Goal: Information Seeking & Learning: Learn about a topic

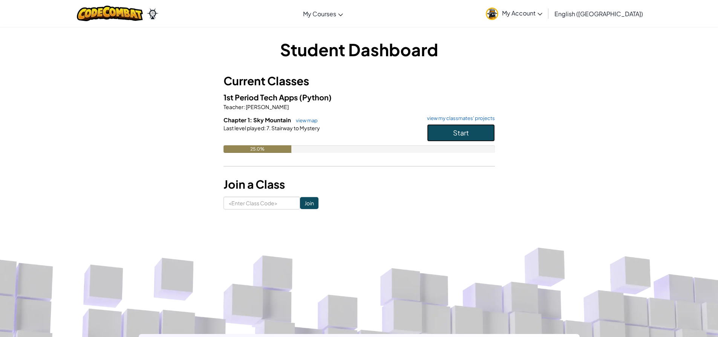
click at [466, 128] on span "Start" at bounding box center [461, 132] width 16 height 9
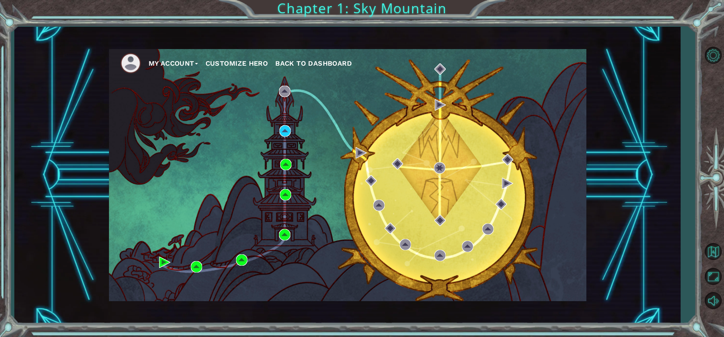
click at [283, 123] on div "My Account Customize Hero Back to Dashboard" at bounding box center [347, 175] width 477 height 252
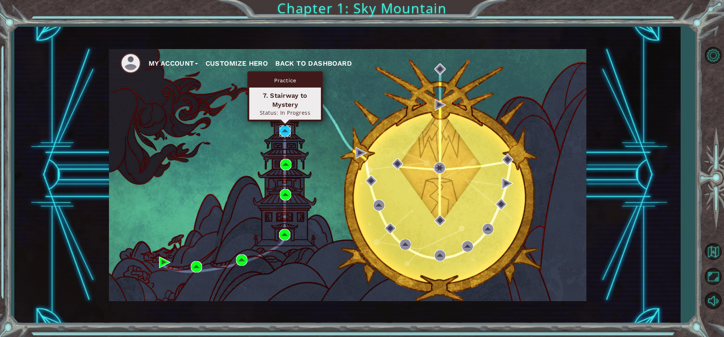
click at [286, 126] on img at bounding box center [284, 130] width 11 height 11
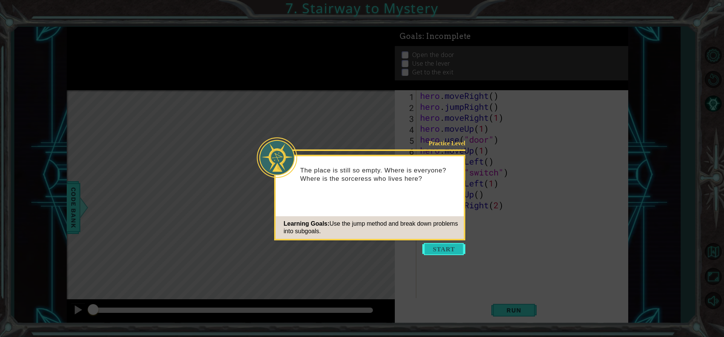
click at [451, 251] on button "Start" at bounding box center [443, 249] width 43 height 12
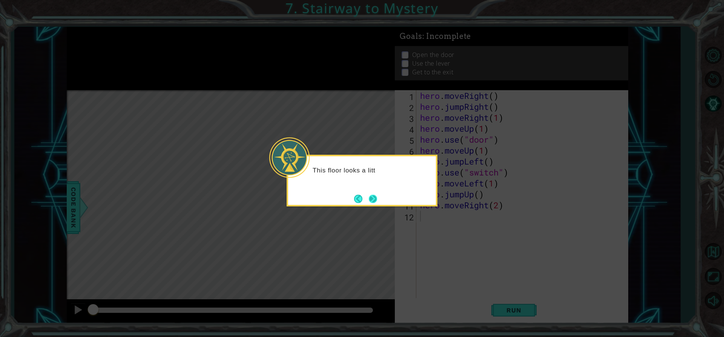
click at [377, 194] on button "Next" at bounding box center [373, 198] width 9 height 9
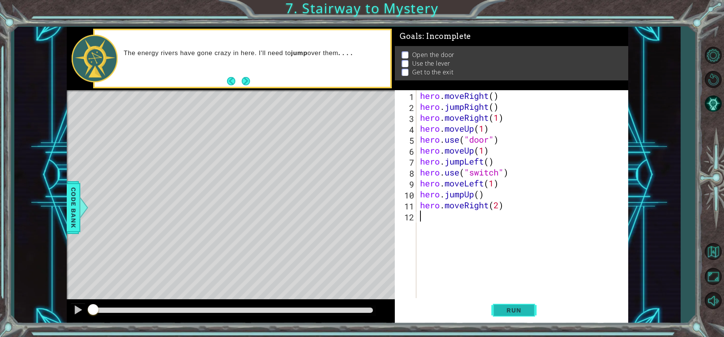
click at [509, 307] on span "Run" at bounding box center [514, 310] width 30 height 8
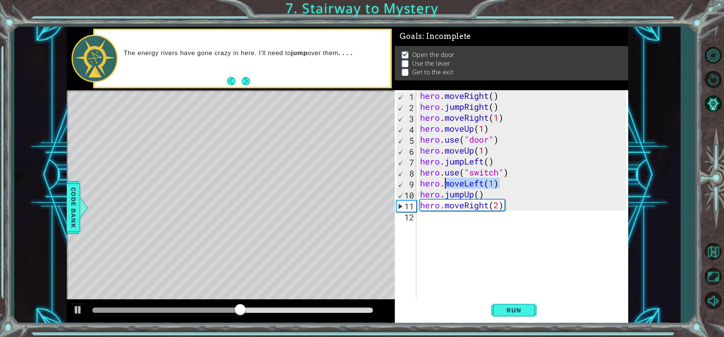
drag, startPoint x: 500, startPoint y: 184, endPoint x: 446, endPoint y: 181, distance: 54.0
click at [446, 181] on div "hero . moveRight ( ) hero . jumpRight ( ) hero . moveRight ( 1 ) hero . moveUp …" at bounding box center [523, 205] width 211 height 230
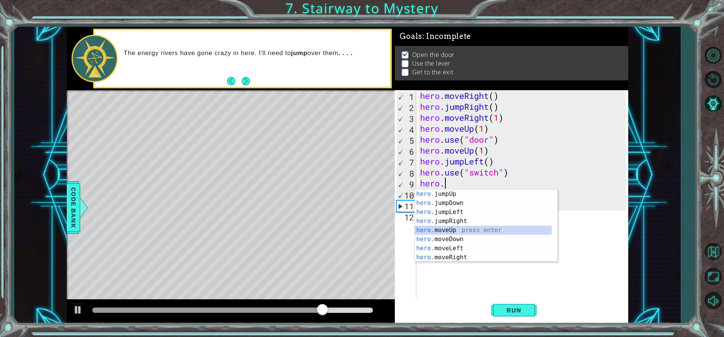
click at [457, 230] on div "hero. jumpUp press enter hero. jumpDown press enter hero. jumpLeft press enter …" at bounding box center [483, 234] width 137 height 90
type textarea "hero.moveUp(1)"
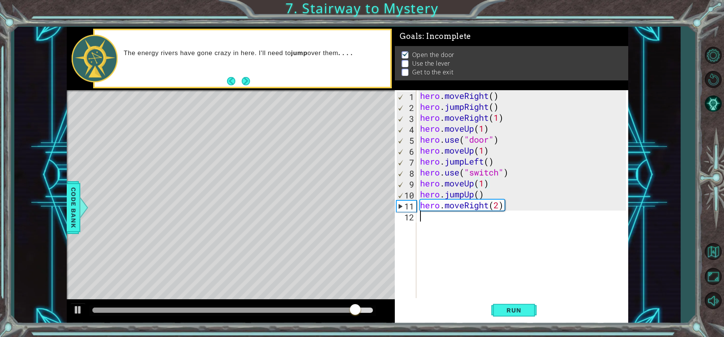
click at [537, 240] on div "hero . moveRight ( ) hero . jumpRight ( ) hero . moveRight ( 1 ) hero . moveUp …" at bounding box center [523, 205] width 211 height 230
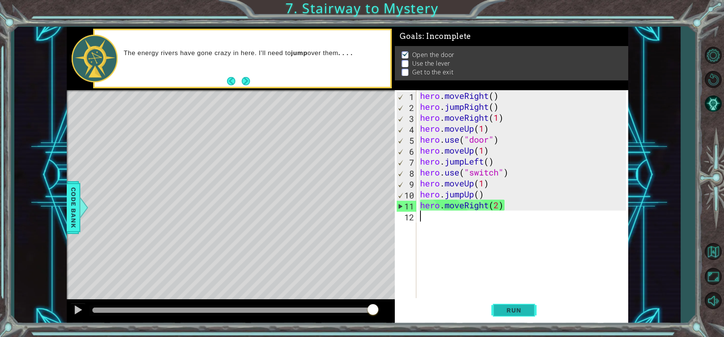
click at [526, 313] on span "Run" at bounding box center [514, 310] width 30 height 8
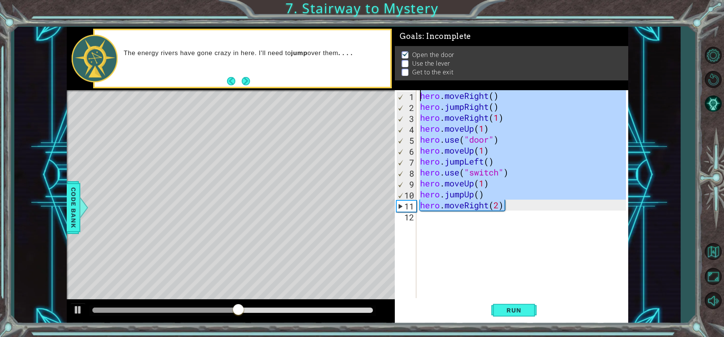
drag, startPoint x: 520, startPoint y: 202, endPoint x: 429, endPoint y: 76, distance: 155.3
click at [429, 76] on div "Goals : Incomplete Open the door Use the lever Get to the exit 1 2 3 4 5 6 7 8 …" at bounding box center [511, 175] width 233 height 296
type textarea "hero.moveRight() hero.jumpRight()"
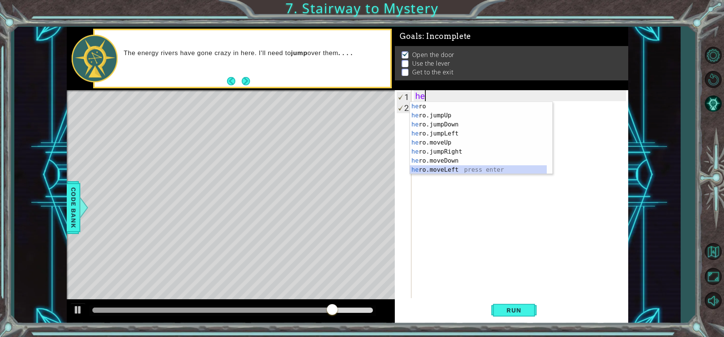
click at [479, 169] on div "he ro press enter he ro.jumpUp press enter he ro.jumpDown press enter he ro.jum…" at bounding box center [478, 147] width 137 height 90
type textarea "hero.moveLeft(1)"
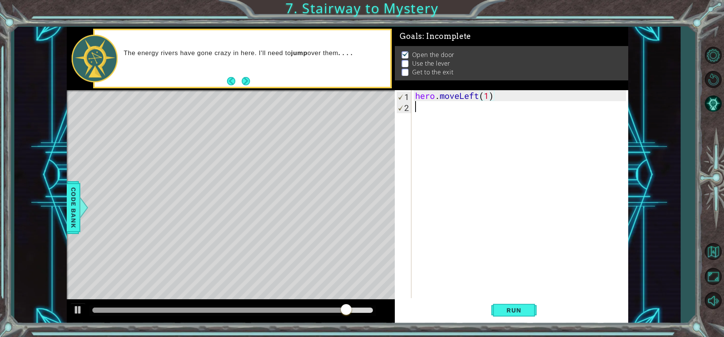
click at [447, 118] on div "hero . moveLeft ( 1 )" at bounding box center [521, 205] width 216 height 230
type textarea "g"
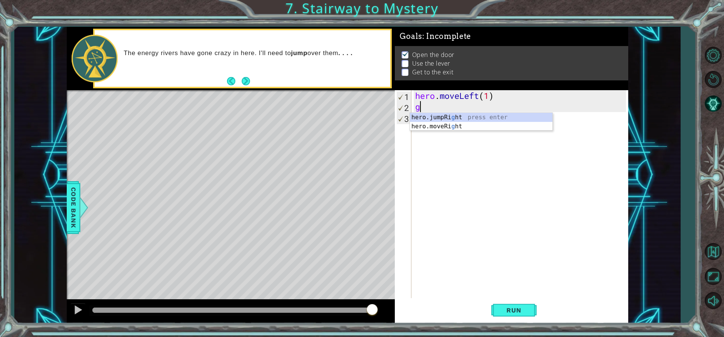
drag, startPoint x: 529, startPoint y: 106, endPoint x: 513, endPoint y: 127, distance: 26.7
drag, startPoint x: 513, startPoint y: 127, endPoint x: 485, endPoint y: 137, distance: 29.9
click at [485, 137] on div "hero . moveLeft ( 1 ) g" at bounding box center [521, 205] width 216 height 230
click at [473, 109] on div "hero . moveLeft ( 1 ) g" at bounding box center [521, 205] width 216 height 230
type textarea "g"
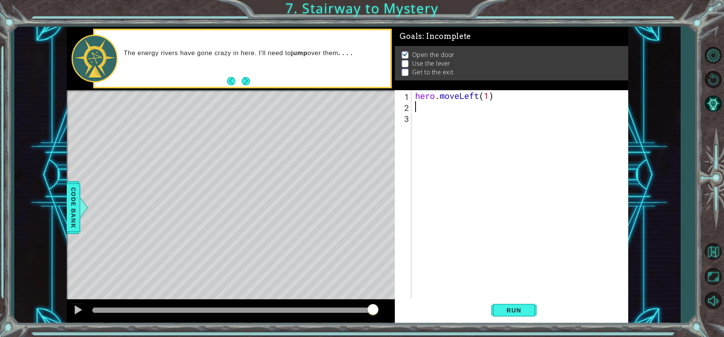
type textarea "h"
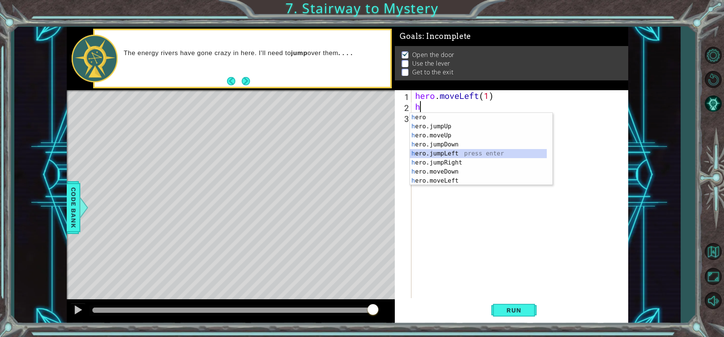
click at [465, 153] on div "h ero press enter h ero.jumpUp press enter h ero.moveUp press enter h ero.jumpD…" at bounding box center [478, 158] width 137 height 90
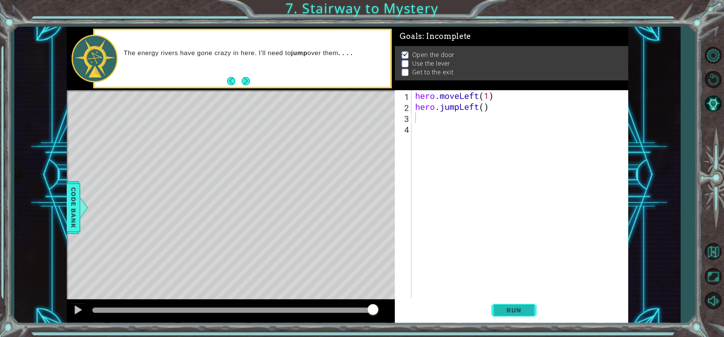
click at [512, 304] on button "Run" at bounding box center [513, 309] width 45 height 23
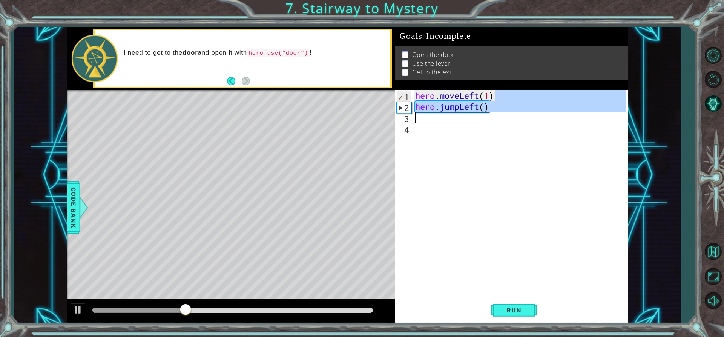
drag, startPoint x: 502, startPoint y: 95, endPoint x: 397, endPoint y: 121, distance: 108.1
click at [397, 121] on div "1 2 3 4 hero . moveLeft ( 1 ) hero . jumpLeft ( ) ההההההההההההההההההההההההההההה…" at bounding box center [510, 194] width 231 height 208
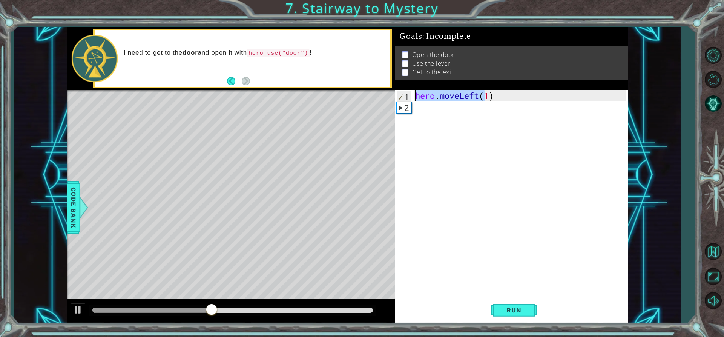
drag, startPoint x: 483, startPoint y: 92, endPoint x: 354, endPoint y: 105, distance: 129.6
click at [356, 103] on div "1 ההההההההההההההההההההההההההההההההההההההההההההההההההההההההההההההההההההההההההההה…" at bounding box center [347, 175] width 561 height 296
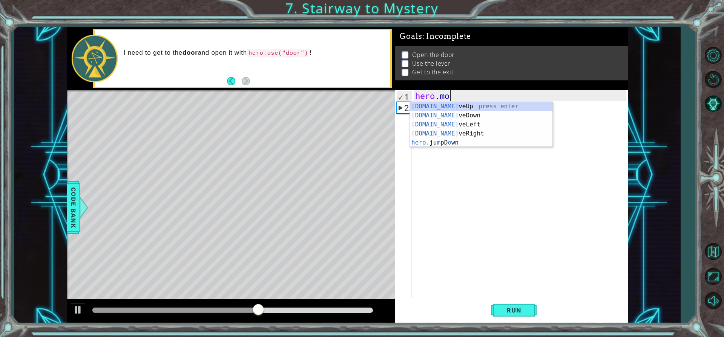
type textarea "h"
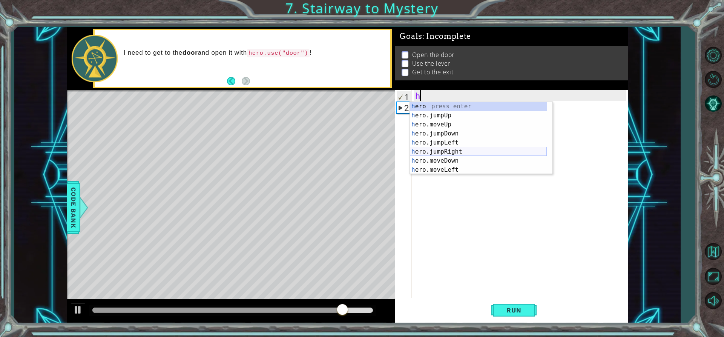
scroll to position [18, 0]
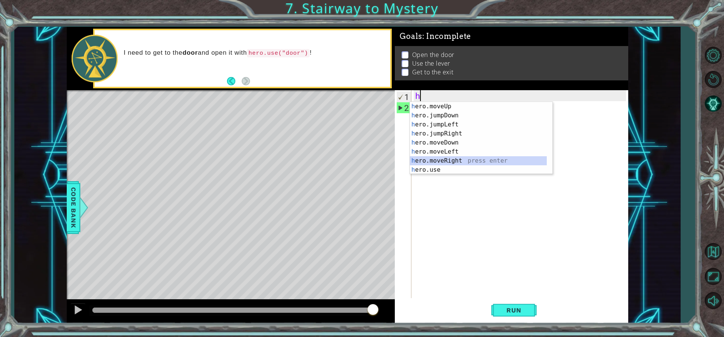
click at [457, 164] on div "h ero.moveUp press enter h ero.jumpDown press enter h ero.jumpLeft press enter …" at bounding box center [478, 147] width 137 height 90
type textarea "hero.moveRight(1)"
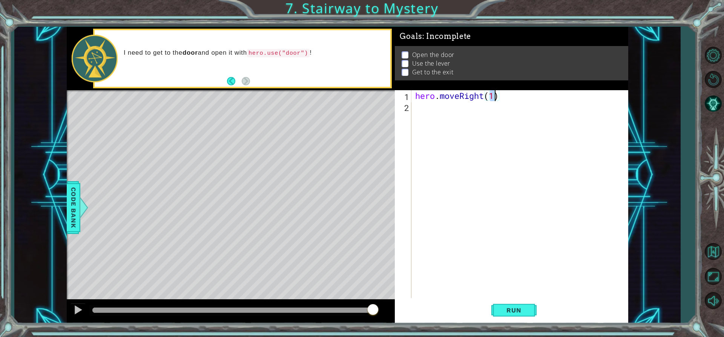
click at [488, 121] on div "hero . moveRight ( 1 )" at bounding box center [521, 205] width 216 height 230
click at [447, 118] on div "hero . moveRight ( 1 )" at bounding box center [521, 205] width 216 height 230
type textarea "h"
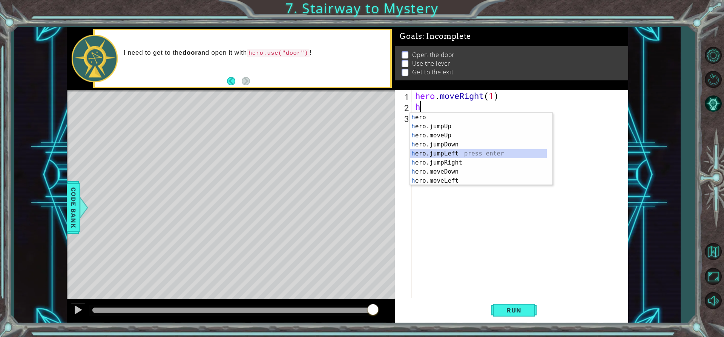
click at [466, 154] on div "h ero press enter h ero.jumpUp press enter h ero.moveUp press enter h ero.jumpD…" at bounding box center [478, 158] width 137 height 90
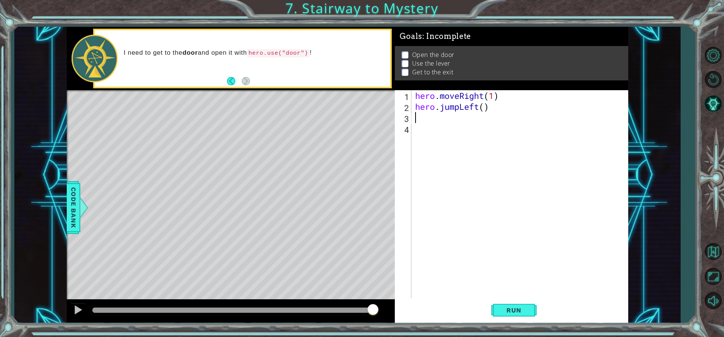
type textarea "h"
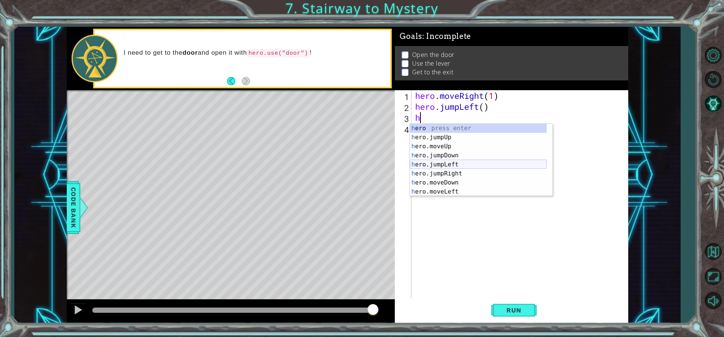
click at [462, 164] on div "h ero press enter h ero.jumpUp press enter h ero.moveUp press enter h ero.jumpD…" at bounding box center [478, 169] width 137 height 90
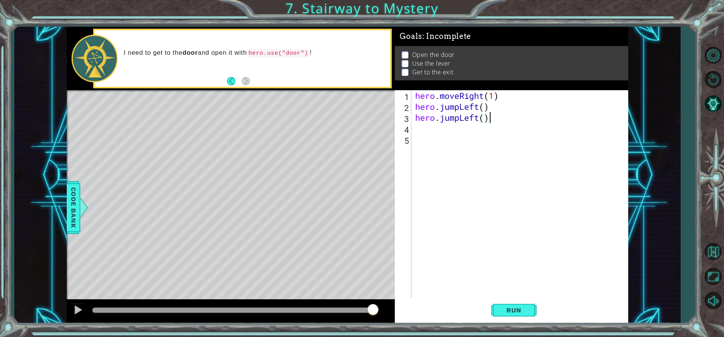
click at [497, 120] on div "hero . moveRight ( 1 ) hero . jumpLeft ( ) hero . jumpLeft ( )" at bounding box center [521, 205] width 216 height 230
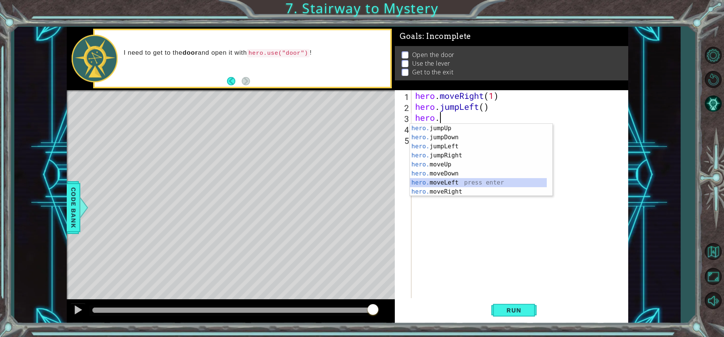
click at [454, 184] on div "hero. jumpUp press enter hero. jumpDown press enter hero. jumpLeft press enter …" at bounding box center [478, 169] width 137 height 90
type textarea "hero.moveLeft(1)"
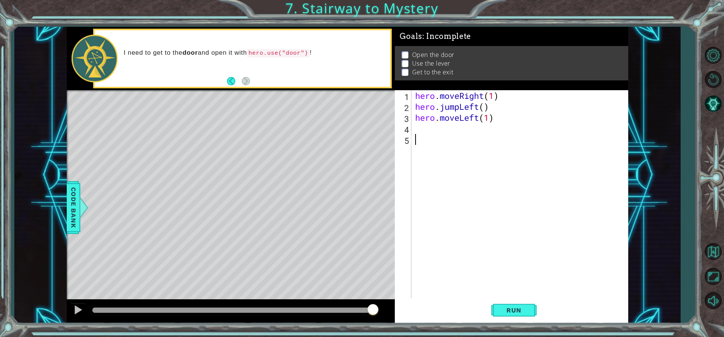
click at [447, 134] on div "hero . moveRight ( 1 ) hero . jumpLeft ( ) hero . moveLeft ( 1 )" at bounding box center [521, 205] width 216 height 230
click at [444, 123] on div "hero . moveRight ( 1 ) hero . jumpLeft ( ) hero . moveLeft ( 1 )" at bounding box center [521, 205] width 216 height 230
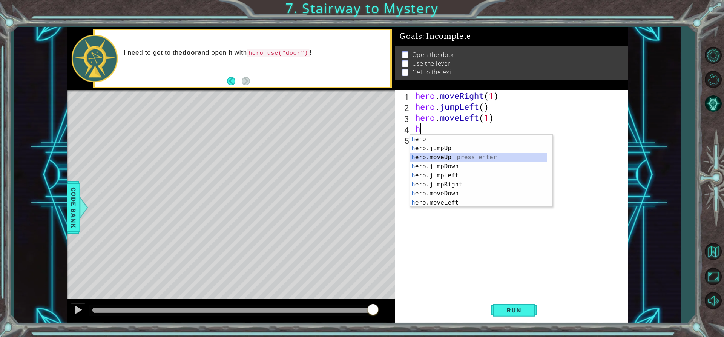
click at [451, 153] on div "h ero press enter h ero.jumpUp press enter h ero.moveUp press enter h ero.jumpD…" at bounding box center [478, 180] width 137 height 90
type textarea "hero.moveUp(1)"
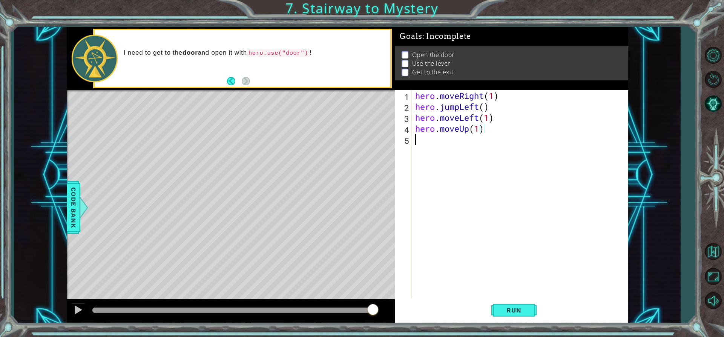
click at [447, 145] on div "hero . moveRight ( 1 ) hero . jumpLeft ( ) hero . moveLeft ( 1 ) hero . moveUp …" at bounding box center [521, 205] width 216 height 230
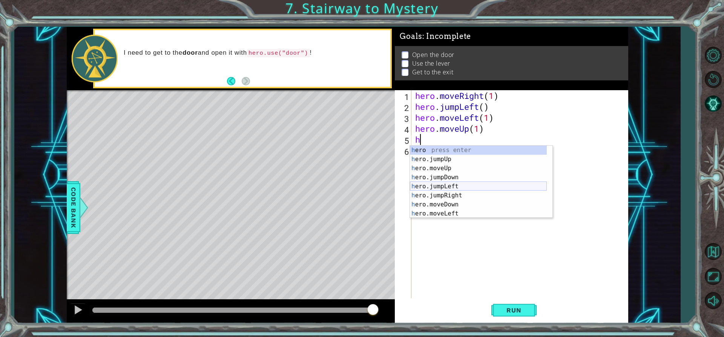
scroll to position [18, 0]
click at [444, 213] on div "h ero.moveUp press enter h ero.jumpDown press enter h ero.jumpLeft press enter …" at bounding box center [478, 190] width 137 height 90
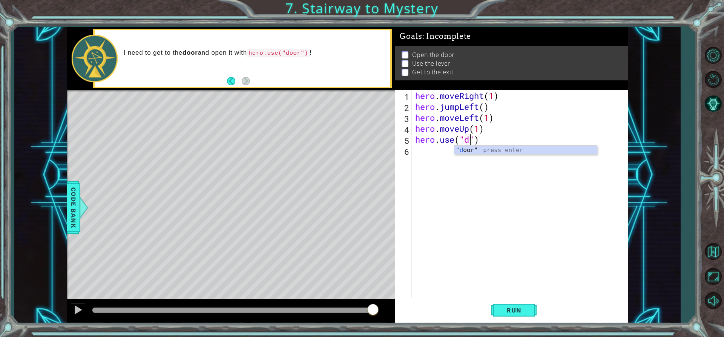
scroll to position [0, 3]
type textarea "hero.use("door")"
click at [445, 160] on div "hero . moveRight ( 1 ) hero . jumpLeft ( ) hero . moveLeft ( 1 ) hero . moveUp …" at bounding box center [521, 205] width 216 height 230
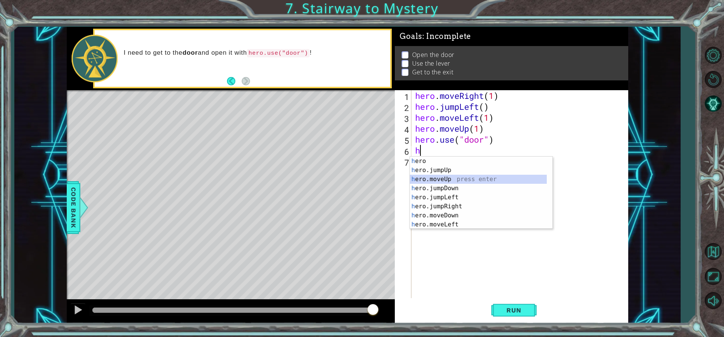
click at [455, 176] on div "h ero press enter h ero.jumpUp press enter h ero.moveUp press enter h ero.jumpD…" at bounding box center [478, 201] width 137 height 90
type textarea "hero.moveUp(1)"
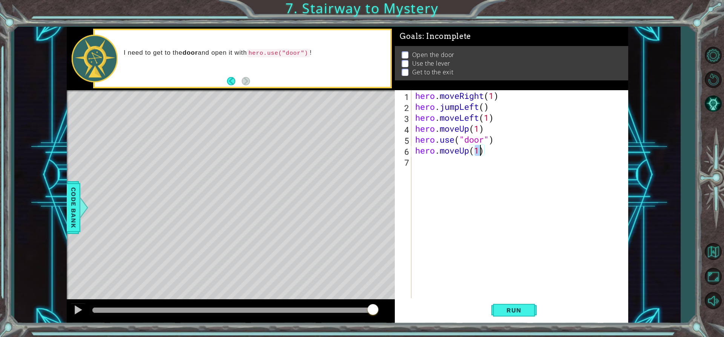
click at [438, 172] on div "hero . moveRight ( 1 ) hero . jumpLeft ( ) hero . moveLeft ( 1 ) hero . moveUp …" at bounding box center [521, 205] width 216 height 230
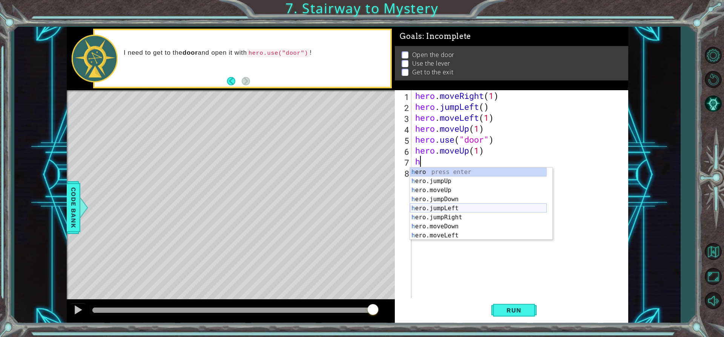
scroll to position [18, 0]
click at [463, 216] on div "h ero.moveUp press enter h ero.jumpDown press enter h ero.jumpLeft press enter …" at bounding box center [478, 212] width 137 height 90
type textarea "hero.moveLeft(1)"
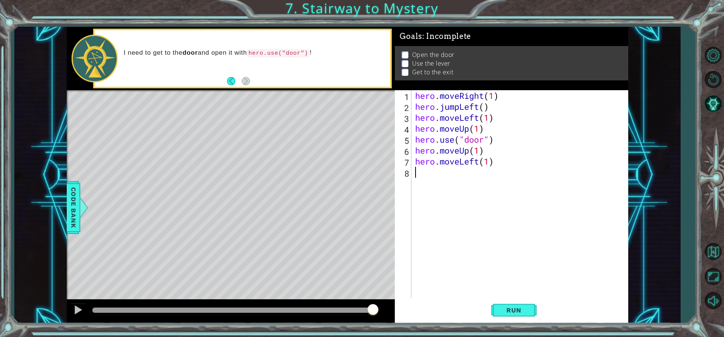
click at [441, 185] on div "hero . moveRight ( 1 ) hero . jumpLeft ( ) hero . moveLeft ( 1 ) hero . moveUp …" at bounding box center [521, 205] width 216 height 230
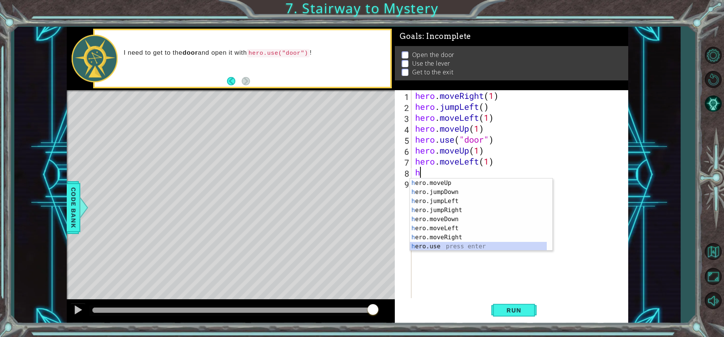
click at [462, 244] on div "h ero.moveUp press enter h ero.jumpDown press enter h ero.jumpLeft press enter …" at bounding box center [478, 223] width 137 height 90
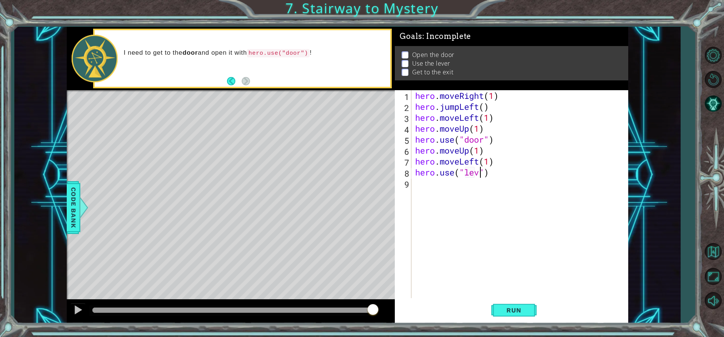
scroll to position [0, 3]
type textarea "hero.use("lever")"
drag, startPoint x: 436, startPoint y: 185, endPoint x: 438, endPoint y: 182, distance: 4.1
click at [437, 184] on div "hero . moveRight ( 1 ) hero . jumpLeft ( ) hero . moveLeft ( 1 ) hero . moveUp …" at bounding box center [521, 205] width 216 height 230
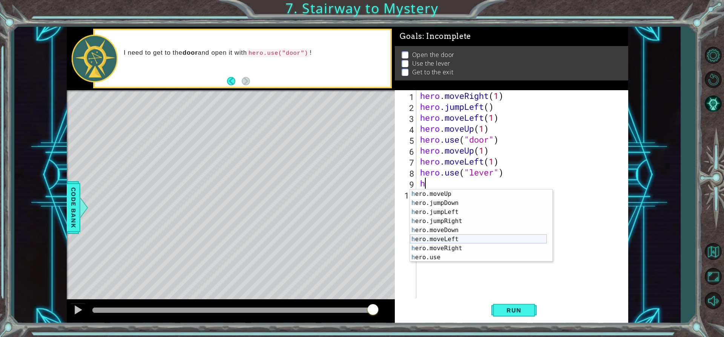
scroll to position [18, 0]
click at [468, 236] on div "h ero.moveUp press enter h ero.jumpDown press enter h ero.jumpLeft press enter …" at bounding box center [478, 234] width 137 height 90
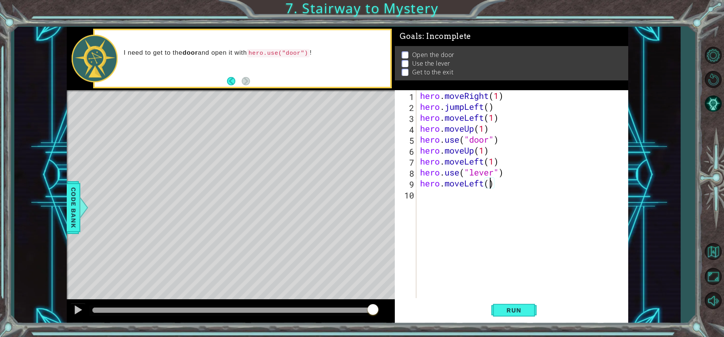
type textarea "hero.moveLeft(2)"
click at [429, 196] on div "hero . moveRight ( 1 ) hero . jumpLeft ( ) hero . moveLeft ( 1 ) hero . moveUp …" at bounding box center [523, 205] width 211 height 230
type textarea "h"
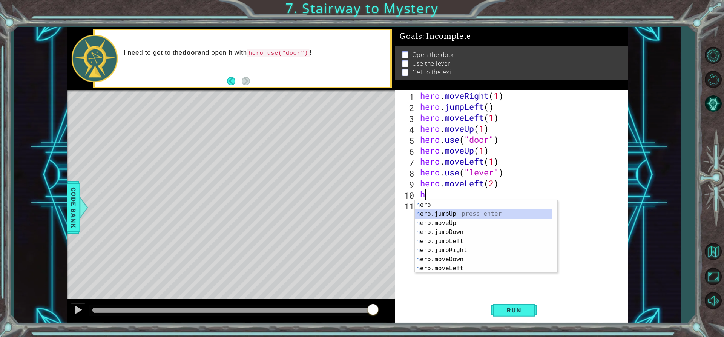
click at [464, 211] on div "h ero press enter h ero.jumpUp press enter h ero.moveUp press enter h ero.jumpD…" at bounding box center [483, 245] width 137 height 90
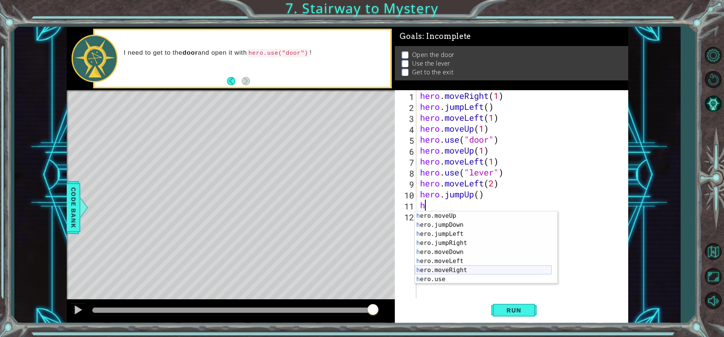
scroll to position [18, 0]
click at [470, 269] on div "h ero.moveUp press enter h ero.jumpDown press enter h ero.jumpLeft press enter …" at bounding box center [483, 256] width 137 height 90
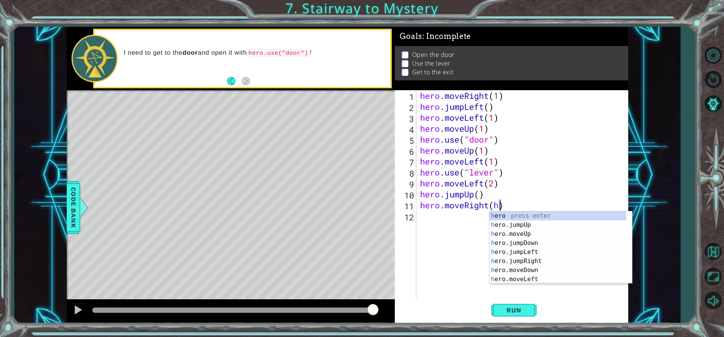
scroll to position [0, 0]
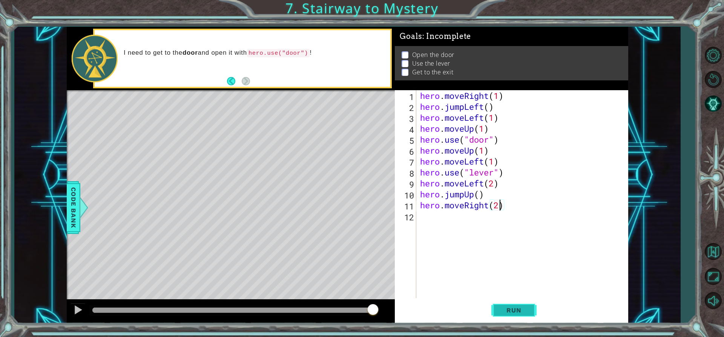
type textarea "hero.moveRight(2)"
click at [522, 312] on span "Run" at bounding box center [514, 310] width 30 height 8
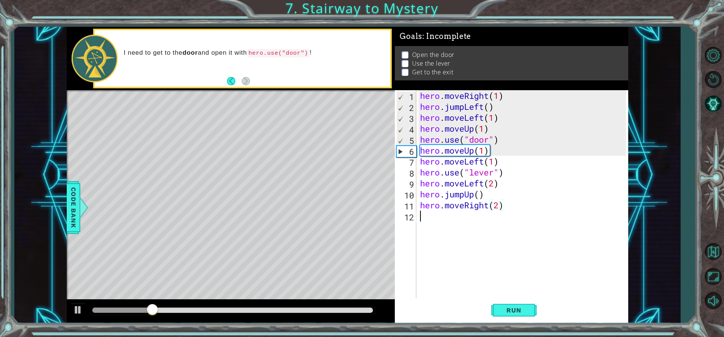
click at [505, 293] on div "hero . moveRight ( 1 ) hero . jumpLeft ( ) hero . moveLeft ( 1 ) hero . moveUp …" at bounding box center [523, 205] width 211 height 230
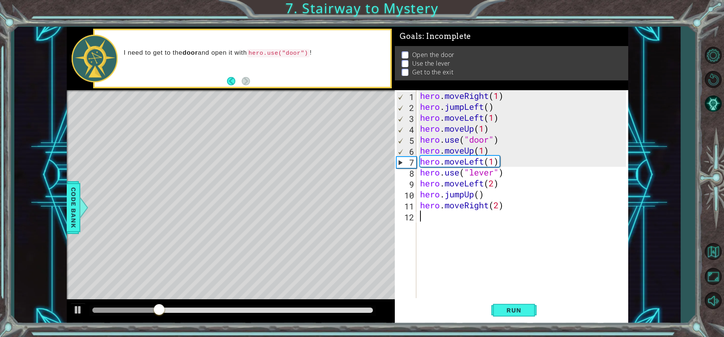
click at [438, 276] on div "hero . moveRight ( 1 ) hero . jumpLeft ( ) hero . moveLeft ( 1 ) hero . moveUp …" at bounding box center [523, 205] width 211 height 230
drag, startPoint x: 438, startPoint y: 276, endPoint x: 438, endPoint y: 272, distance: 3.8
click at [438, 276] on div "hero . moveRight ( 1 ) hero . jumpLeft ( ) hero . moveLeft ( 1 ) hero . moveUp …" at bounding box center [523, 205] width 211 height 230
click at [438, 272] on div "hero . moveRight ( 1 ) hero . jumpLeft ( ) hero . moveLeft ( 1 ) hero . moveUp …" at bounding box center [523, 205] width 211 height 230
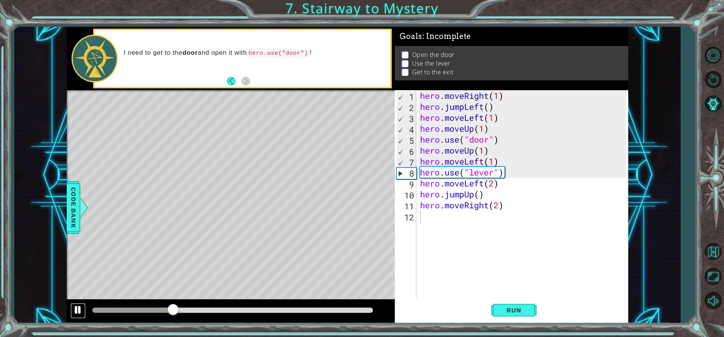
click at [76, 308] on div at bounding box center [78, 309] width 10 height 10
click at [527, 311] on span "Run" at bounding box center [514, 310] width 30 height 8
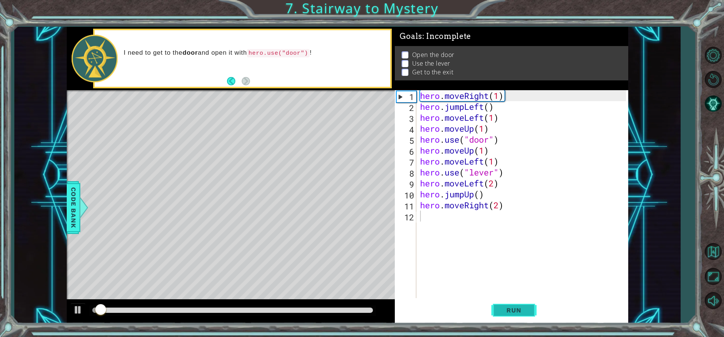
click at [527, 311] on span "Run" at bounding box center [514, 310] width 30 height 8
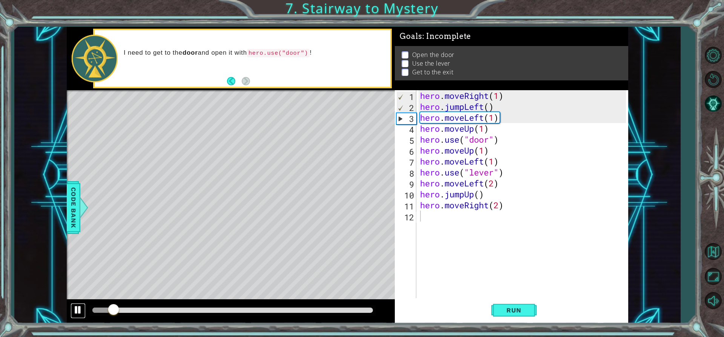
click at [81, 308] on div at bounding box center [78, 309] width 10 height 10
click at [496, 107] on div "hero . moveRight ( 1 ) hero . jumpLeft ( ) hero . moveLeft ( 1 ) hero . moveUp …" at bounding box center [523, 205] width 211 height 230
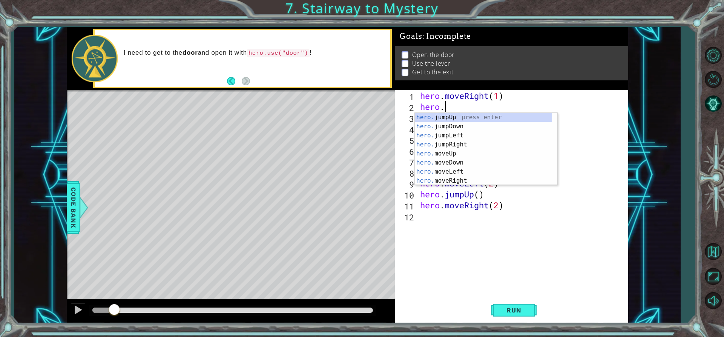
type textarea "hero.h"
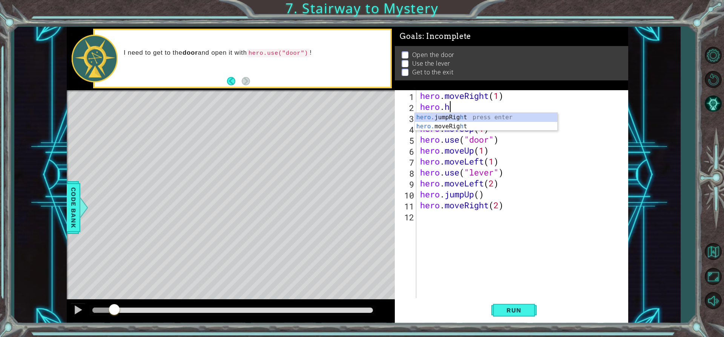
scroll to position [0, 1]
click at [477, 115] on div "hero. jumpRig h t press enter hero. moveRig h t press enter" at bounding box center [486, 131] width 142 height 36
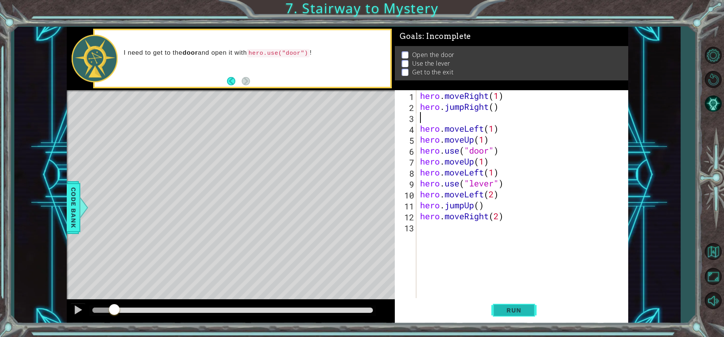
click at [521, 308] on span "Run" at bounding box center [514, 310] width 30 height 8
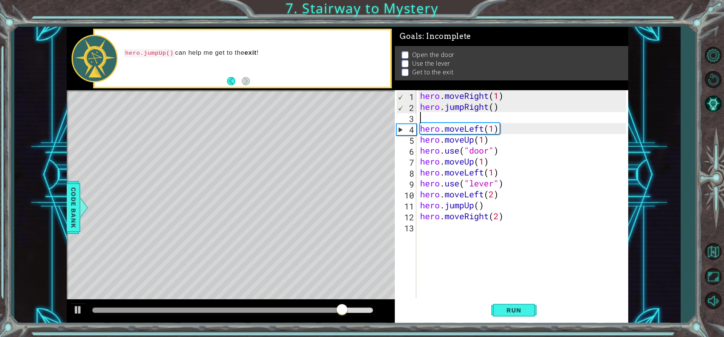
click at [505, 128] on div "hero . moveRight ( 1 ) hero . jumpRight ( ) hero . moveLeft ( 1 ) hero . moveUp…" at bounding box center [523, 205] width 211 height 230
click at [498, 129] on div "hero . moveRight ( 1 ) hero . jumpRight ( ) hero . moveLeft ( 1 ) hero . moveUp…" at bounding box center [523, 205] width 211 height 230
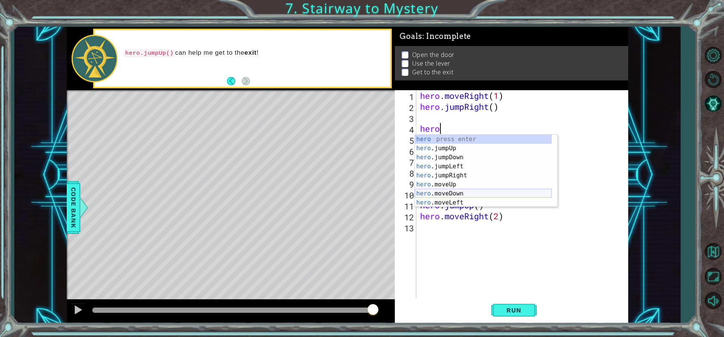
scroll to position [18, 0]
click at [459, 193] on div "hero .jumpDown press enter hero .jumpLeft press enter hero .jumpRight press ent…" at bounding box center [483, 180] width 137 height 90
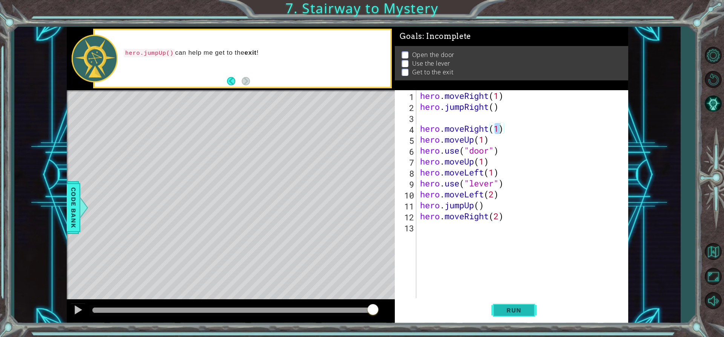
click at [513, 300] on button "Run" at bounding box center [513, 309] width 45 height 23
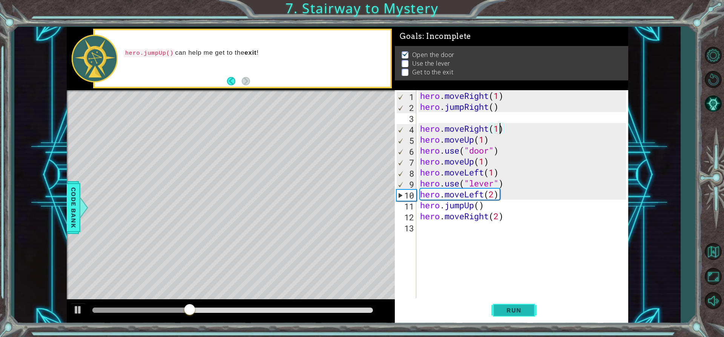
click at [515, 308] on span "Run" at bounding box center [514, 310] width 30 height 8
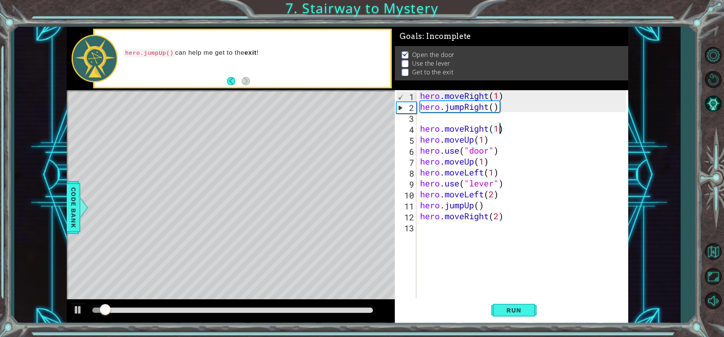
click at [500, 171] on div "hero . moveRight ( 1 ) hero . jumpRight ( ) hero . moveRight ( 1 ) hero . moveU…" at bounding box center [523, 205] width 211 height 230
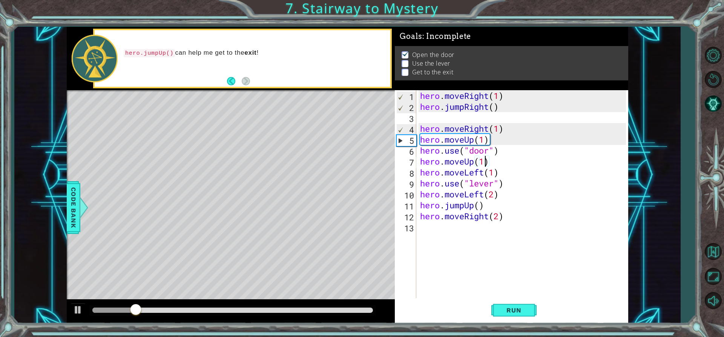
click at [484, 160] on div "hero . moveRight ( 1 ) hero . jumpRight ( ) hero . moveRight ( 1 ) hero . moveU…" at bounding box center [523, 205] width 211 height 230
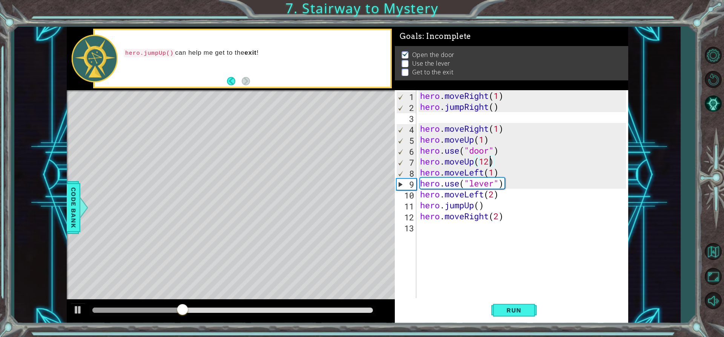
scroll to position [0, 3]
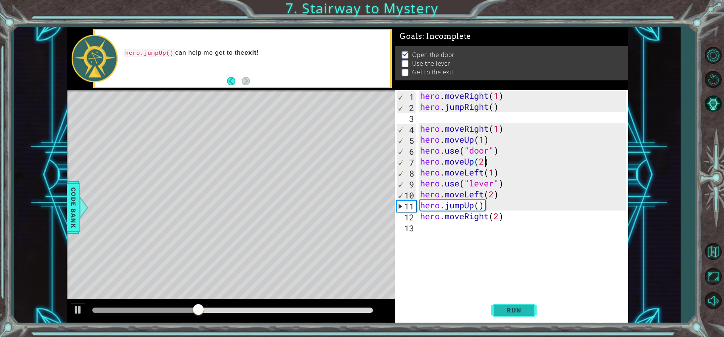
type textarea "hero.moveUp(2)"
click at [513, 316] on button "Run" at bounding box center [513, 309] width 45 height 23
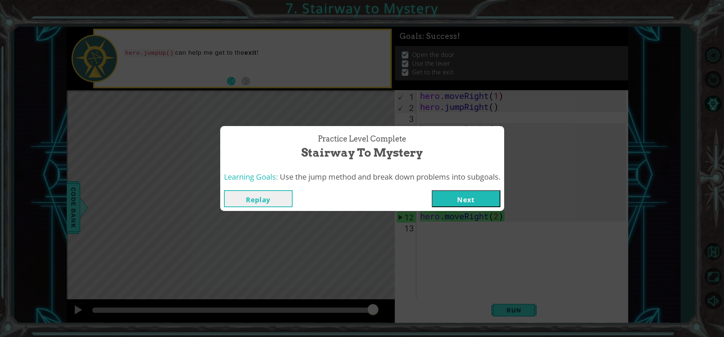
click at [451, 195] on button "Next" at bounding box center [465, 198] width 69 height 17
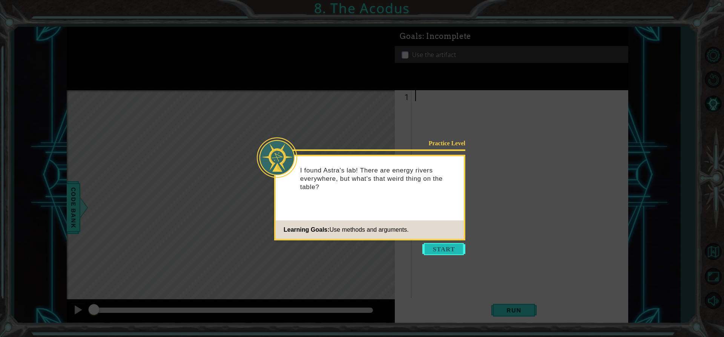
click at [431, 247] on button "Start" at bounding box center [443, 249] width 43 height 12
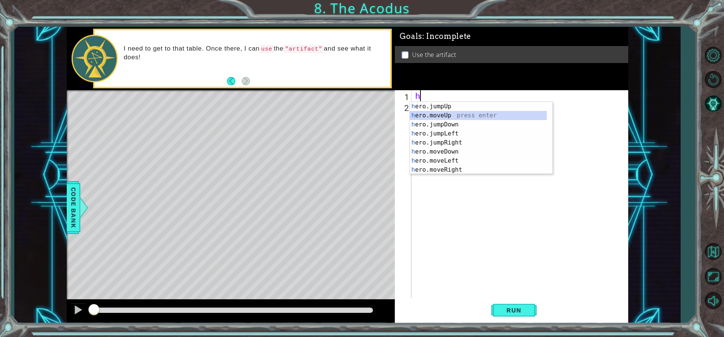
click at [454, 115] on div "h ero.jumpUp press enter h ero.moveUp press enter h ero.jumpDown press enter h …" at bounding box center [478, 147] width 137 height 90
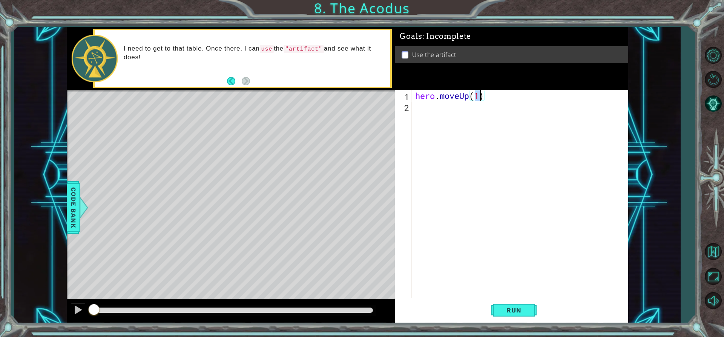
type textarea "hero.moveUp(2)"
drag, startPoint x: 456, startPoint y: 174, endPoint x: 459, endPoint y: 166, distance: 8.7
click at [459, 167] on div "hero . moveUp ( 2 )" at bounding box center [521, 205] width 216 height 230
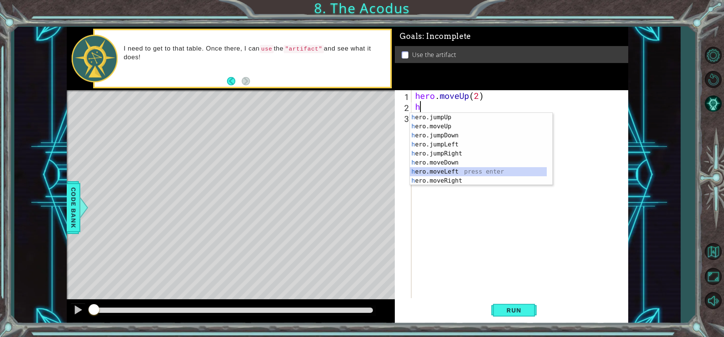
click at [469, 172] on div "h ero.jumpUp press enter h ero.moveUp press enter h ero.jumpDown press enter h …" at bounding box center [478, 158] width 137 height 90
type textarea "hero.moveLeft(1)"
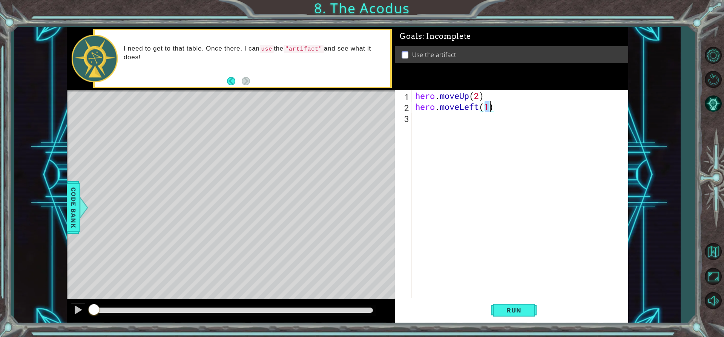
click at [422, 128] on div "hero . moveUp ( 2 ) hero . moveLeft ( 1 )" at bounding box center [521, 205] width 216 height 230
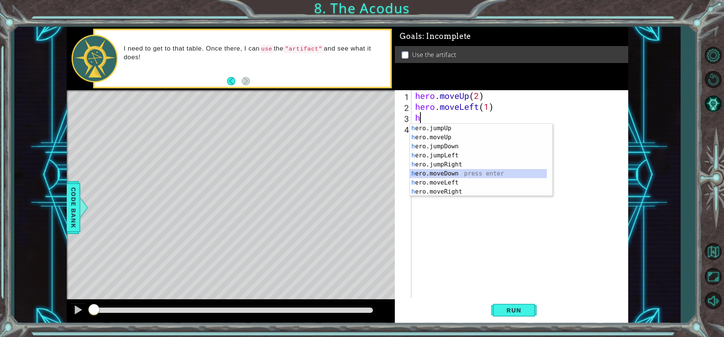
click at [461, 173] on div "h ero.jumpUp press enter h ero.moveUp press enter h ero.jumpDown press enter h …" at bounding box center [478, 169] width 137 height 90
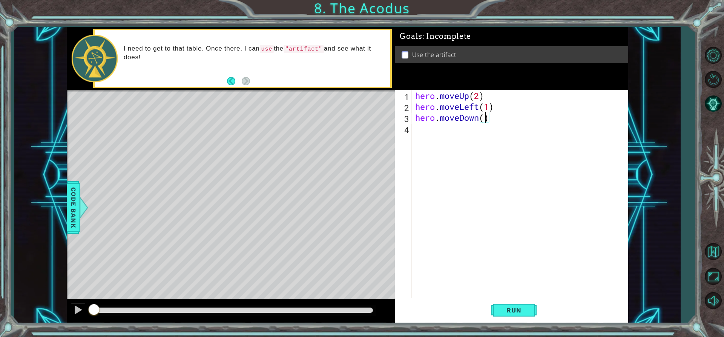
type textarea "hero.moveDown(2)"
click at [464, 147] on div "hero . moveUp ( 2 ) hero . moveLeft ( 1 ) hero . moveDown ( 2 )" at bounding box center [521, 205] width 216 height 230
type textarea "h"
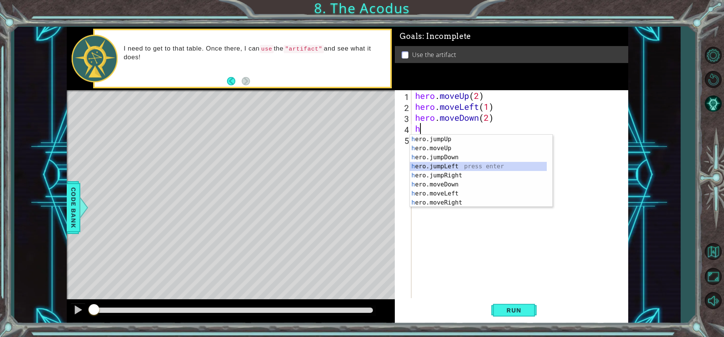
click at [453, 168] on div "h ero.jumpUp press enter h ero.moveUp press enter h ero.jumpDown press enter h …" at bounding box center [478, 180] width 137 height 90
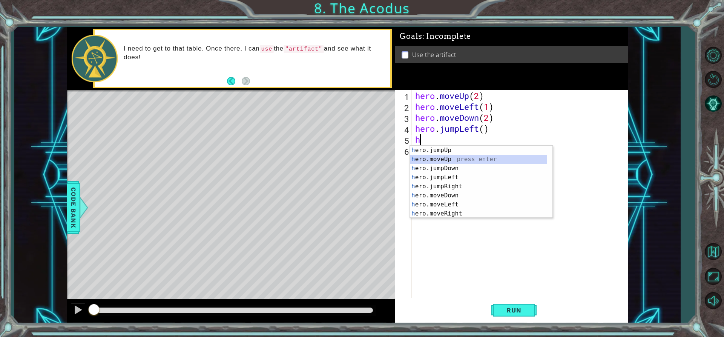
click at [456, 159] on div "h ero.jumpUp press enter h ero.moveUp press enter h ero.jumpDown press enter h …" at bounding box center [478, 190] width 137 height 90
type textarea "hero.moveUp(1)"
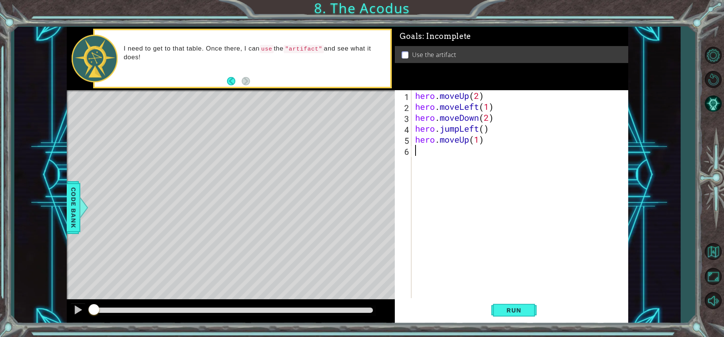
click at [428, 153] on div "hero . moveUp ( 2 ) hero . moveLeft ( 1 ) hero . moveDown ( 2 ) hero . jumpLeft…" at bounding box center [521, 205] width 216 height 230
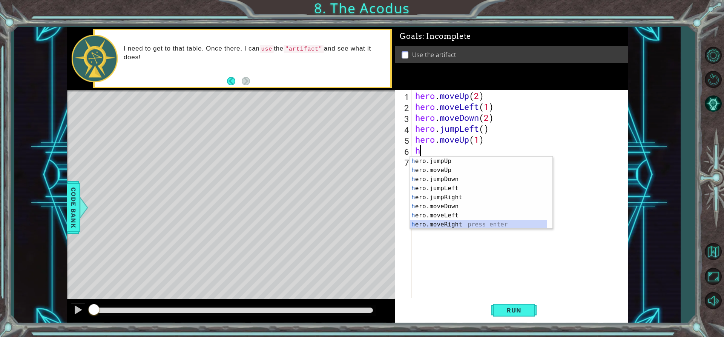
click at [458, 222] on div "h ero.jumpUp press enter h ero.moveUp press enter h ero.jumpDown press enter h …" at bounding box center [478, 201] width 137 height 90
type textarea "hero.moveRight(1)"
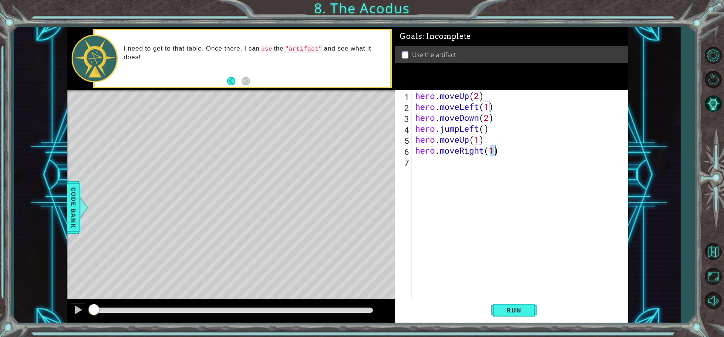
click at [433, 171] on div "hero . moveUp ( 2 ) hero . moveLeft ( 1 ) hero . moveDown ( 2 ) hero . jumpLeft…" at bounding box center [521, 205] width 216 height 230
type textarea "h"
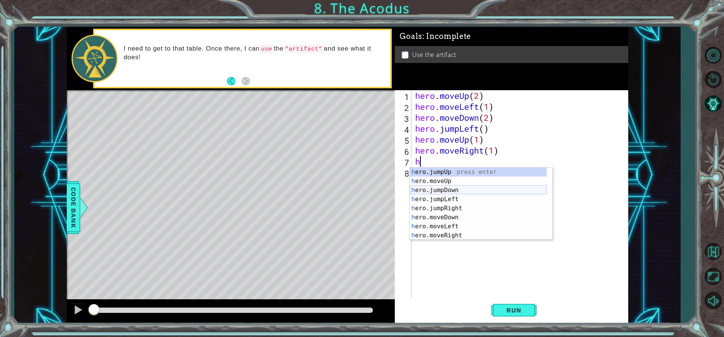
scroll to position [9, 0]
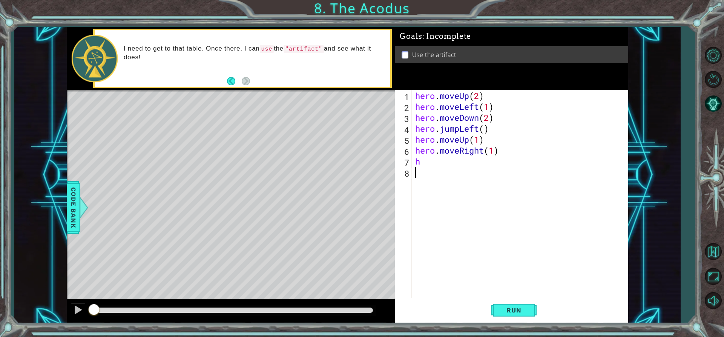
click at [453, 240] on div "hero . moveUp ( 2 ) hero . moveLeft ( 1 ) hero . moveDown ( 2 ) hero . jumpLeft…" at bounding box center [521, 205] width 216 height 230
click at [444, 192] on div "hero . moveUp ( 2 ) hero . moveLeft ( 1 ) hero . moveDown ( 2 ) hero . jumpLeft…" at bounding box center [521, 205] width 216 height 230
drag, startPoint x: 435, startPoint y: 172, endPoint x: 428, endPoint y: 162, distance: 12.7
click at [431, 167] on div "hero . moveUp ( 2 ) hero . moveLeft ( 1 ) hero . moveDown ( 2 ) hero . jumpLeft…" at bounding box center [521, 205] width 216 height 230
click at [427, 160] on div "hero . moveUp ( 2 ) hero . moveLeft ( 1 ) hero . moveDown ( 2 ) hero . jumpLeft…" at bounding box center [521, 205] width 216 height 230
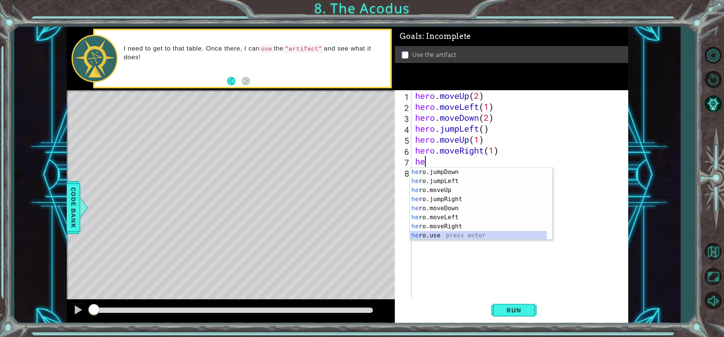
click at [453, 234] on div "he ro.jumpDown press enter he ro.jumpLeft press enter he ro.moveUp press enter …" at bounding box center [478, 212] width 137 height 90
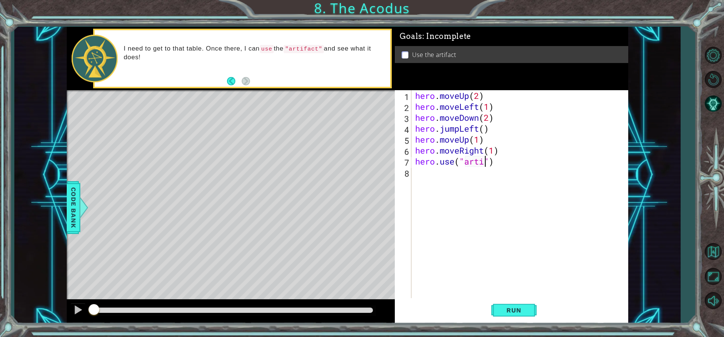
scroll to position [0, 3]
type textarea "hero.use("artifact")"
click at [517, 301] on button "Run" at bounding box center [513, 309] width 45 height 23
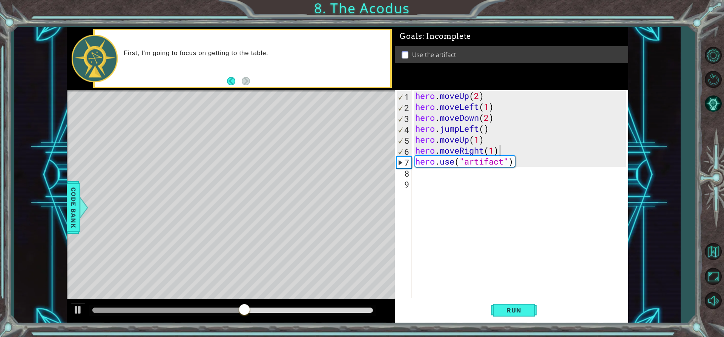
click at [523, 145] on div "hero . moveUp ( 2 ) hero . moveLeft ( 1 ) hero . moveDown ( 2 ) hero . jumpLeft…" at bounding box center [521, 205] width 216 height 230
click at [479, 140] on div "hero . moveUp ( 2 ) hero . moveLeft ( 1 ) hero . moveDown ( 2 ) hero . jumpLeft…" at bounding box center [521, 205] width 216 height 230
type textarea "hero.moveUp(2)"
click at [500, 312] on span "Run" at bounding box center [514, 310] width 30 height 8
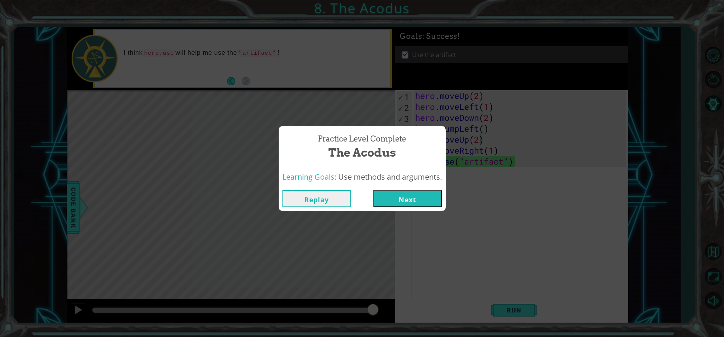
drag, startPoint x: 407, startPoint y: 199, endPoint x: 396, endPoint y: 183, distance: 19.5
click at [407, 198] on button "Next" at bounding box center [407, 198] width 69 height 17
